Goal: Information Seeking & Learning: Learn about a topic

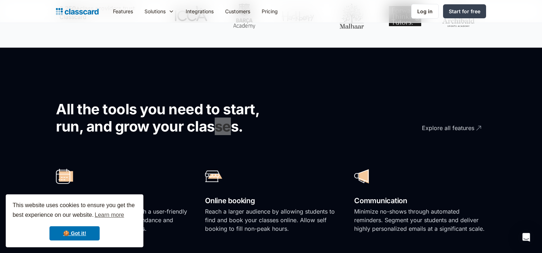
scroll to position [2337, 0]
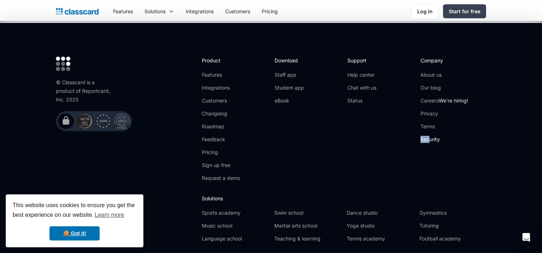
click at [431, 136] on link "Security" at bounding box center [445, 139] width 48 height 7
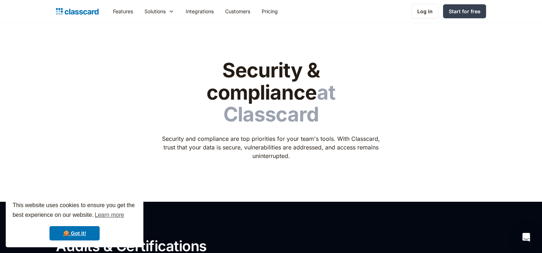
click at [217, 151] on header "Security & compliance at Classcard Security and compliance are top priorities f…" at bounding box center [271, 112] width 542 height 179
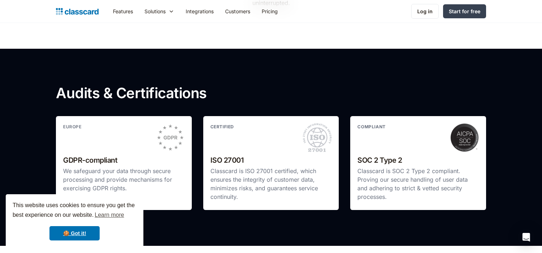
scroll to position [159, 0]
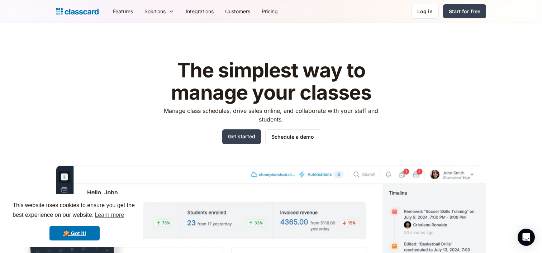
scroll to position [2311, 0]
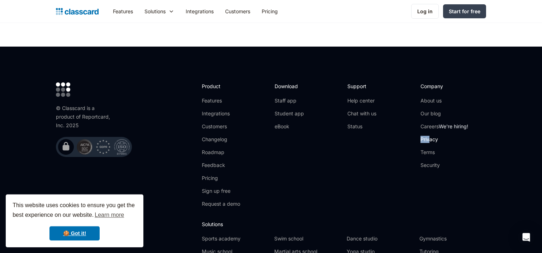
click at [422, 136] on link "Privacy" at bounding box center [445, 139] width 48 height 7
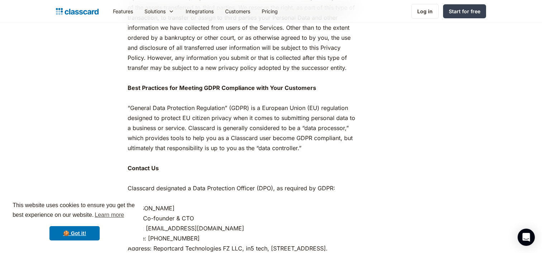
scroll to position [3483, 0]
